Goal: Task Accomplishment & Management: Complete application form

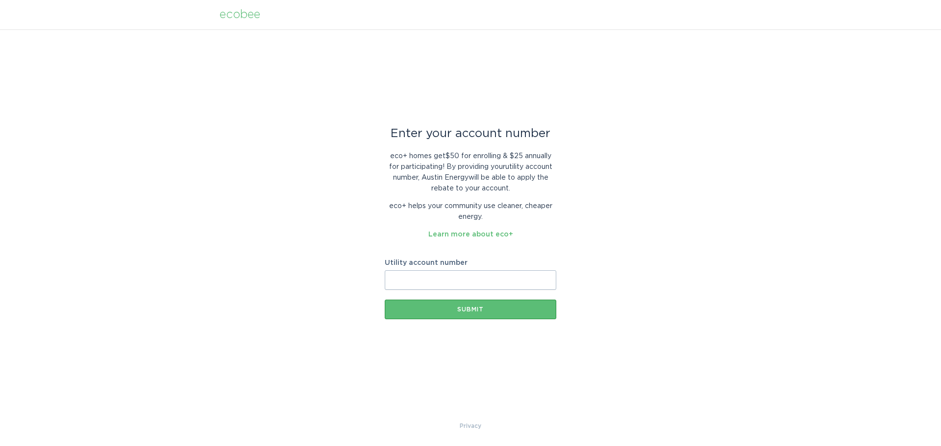
drag, startPoint x: 86, startPoint y: 162, endPoint x: 101, endPoint y: 162, distance: 14.7
click at [91, 162] on div "Enter your account number eco+ homes get $50 for enrolling & $25 annually for p…" at bounding box center [470, 225] width 941 height 392
click at [469, 294] on form "Utility account number Submit" at bounding box center [471, 290] width 172 height 60
click at [469, 282] on input "Utility account number" at bounding box center [471, 280] width 172 height 20
paste input "5071688515"
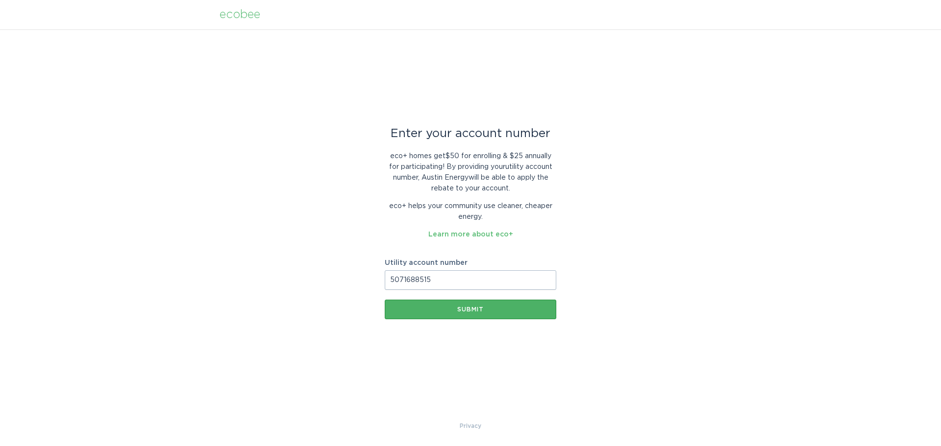
type input "5071688515"
click at [471, 313] on button "Submit" at bounding box center [471, 310] width 172 height 20
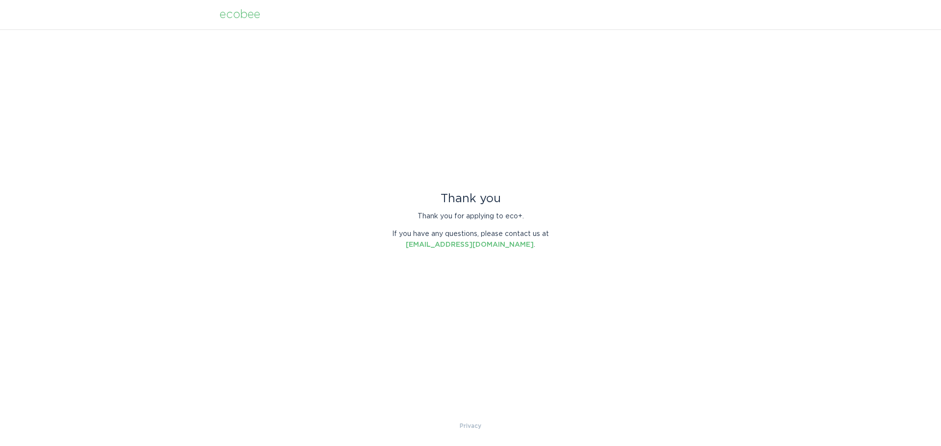
click at [475, 310] on div "Thank you Thank you for applying to eco+. If you have any questions, please con…" at bounding box center [470, 225] width 941 height 392
